Goal: Check status: Check status

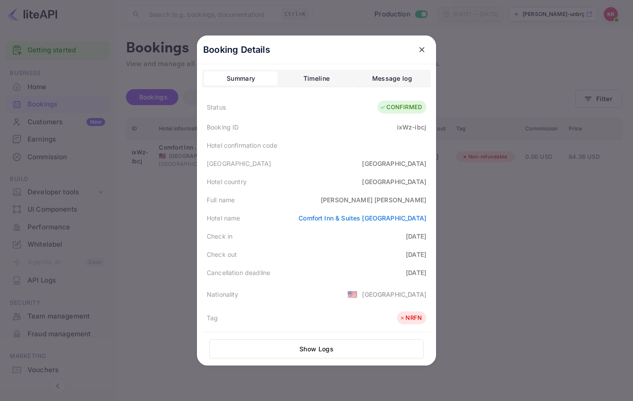
scroll to position [44, 0]
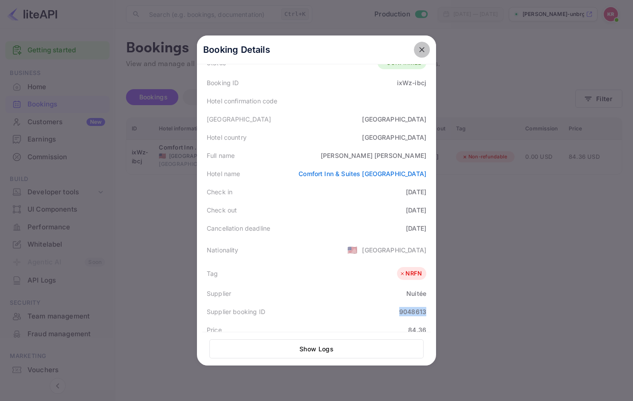
drag, startPoint x: 417, startPoint y: 49, endPoint x: 445, endPoint y: 66, distance: 32.6
click at [417, 50] on icon "close" at bounding box center [421, 49] width 9 height 9
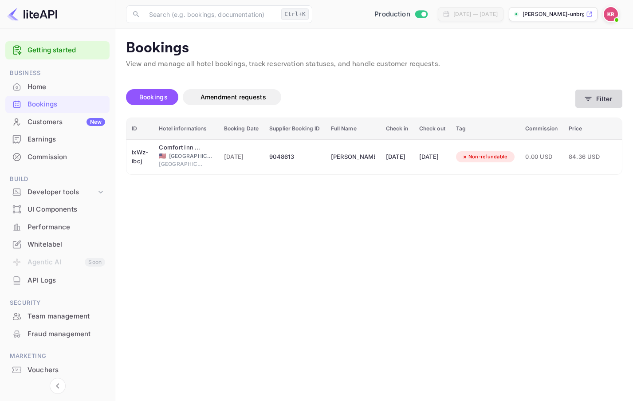
click at [589, 100] on icon "button" at bounding box center [588, 98] width 9 height 9
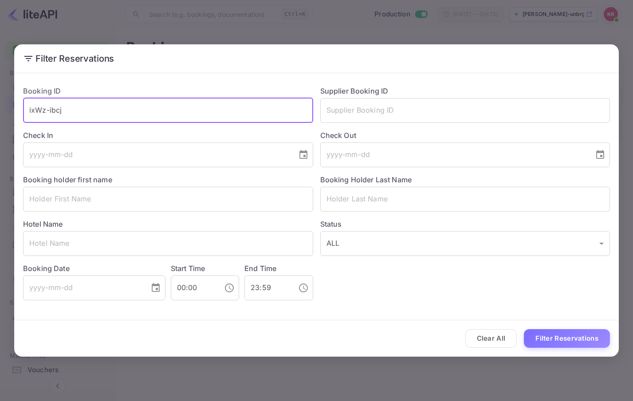
drag, startPoint x: 67, startPoint y: 113, endPoint x: -11, endPoint y: 110, distance: 77.2
click at [0, 110] on html "Getting started Business Home Bookings Customers New Earnings Commission Build …" at bounding box center [316, 200] width 633 height 401
paste input "cTZ04KLCZ"
type input "cTZ04KLCZ"
click at [524, 329] on button "Filter Reservations" at bounding box center [567, 338] width 86 height 19
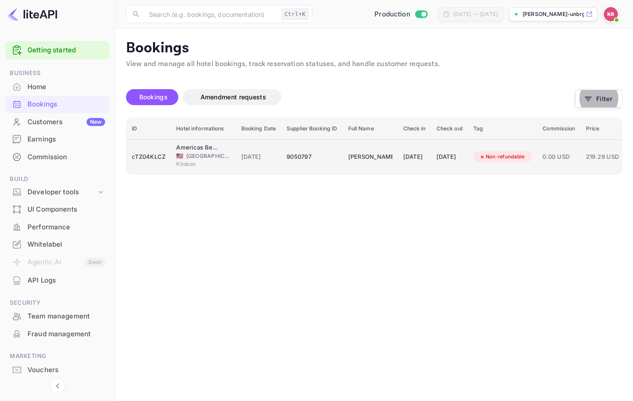
click at [296, 157] on div "9050797" at bounding box center [311, 157] width 51 height 14
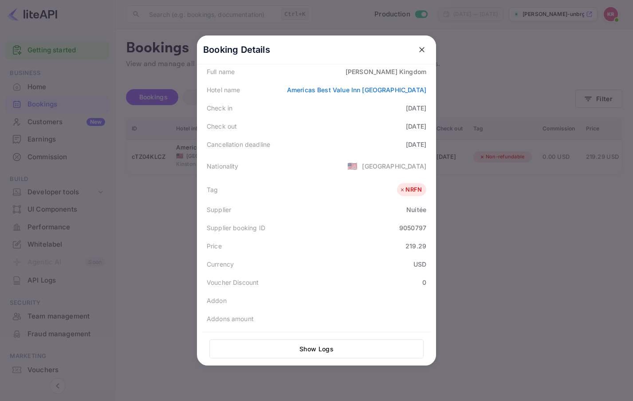
scroll to position [133, 0]
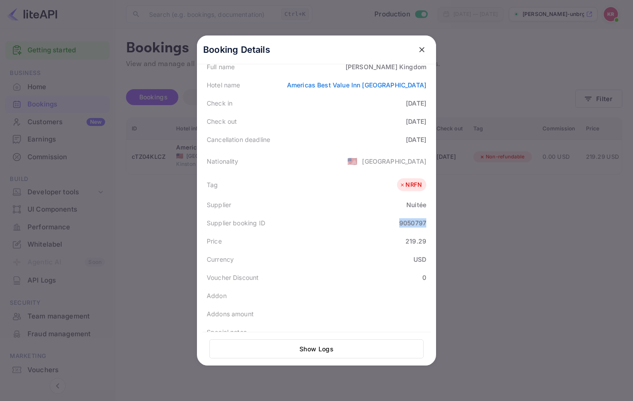
drag, startPoint x: 396, startPoint y: 221, endPoint x: 422, endPoint y: 221, distance: 25.3
click at [422, 221] on div "9050797" at bounding box center [412, 222] width 27 height 9
copy div "9050797"
click at [419, 51] on icon "close" at bounding box center [421, 49] width 5 height 5
